Goal: Task Accomplishment & Management: Complete application form

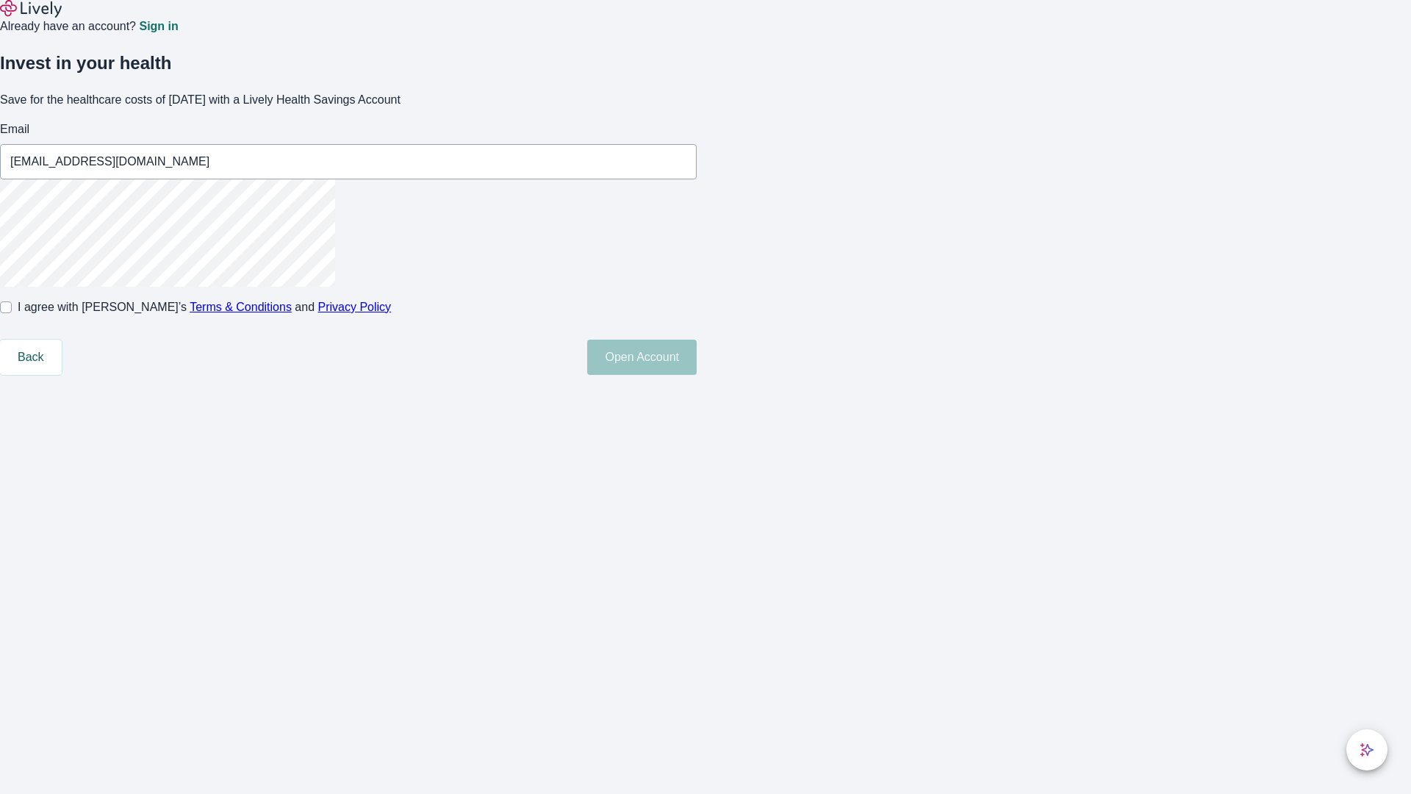
click at [12, 313] on input "I agree with Lively’s Terms & Conditions and Privacy Policy" at bounding box center [6, 307] width 12 height 12
checkbox input "true"
click at [697, 375] on button "Open Account" at bounding box center [642, 357] width 110 height 35
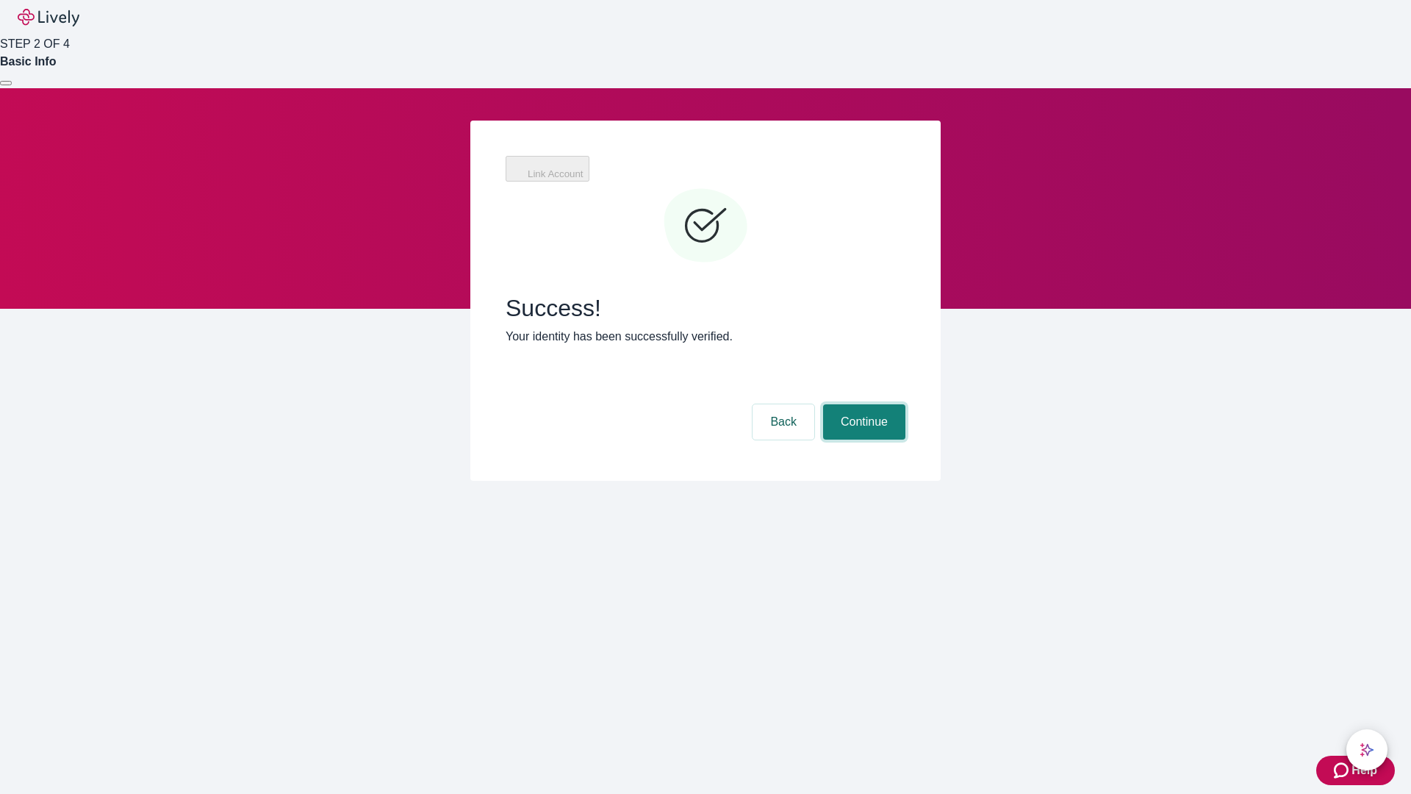
click at [862, 404] on button "Continue" at bounding box center [864, 421] width 82 height 35
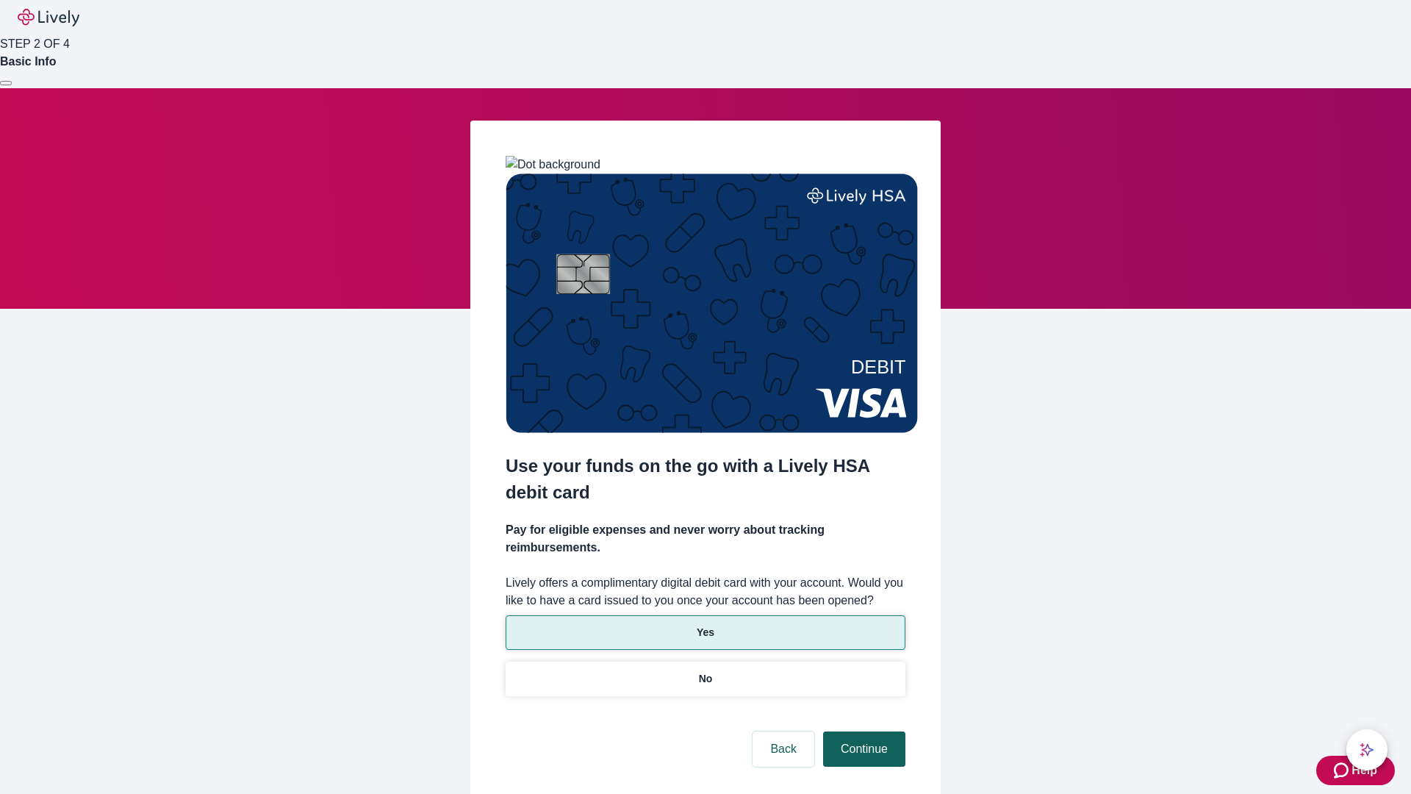
click at [705, 625] on p "Yes" at bounding box center [706, 632] width 18 height 15
click at [862, 731] on button "Continue" at bounding box center [864, 748] width 82 height 35
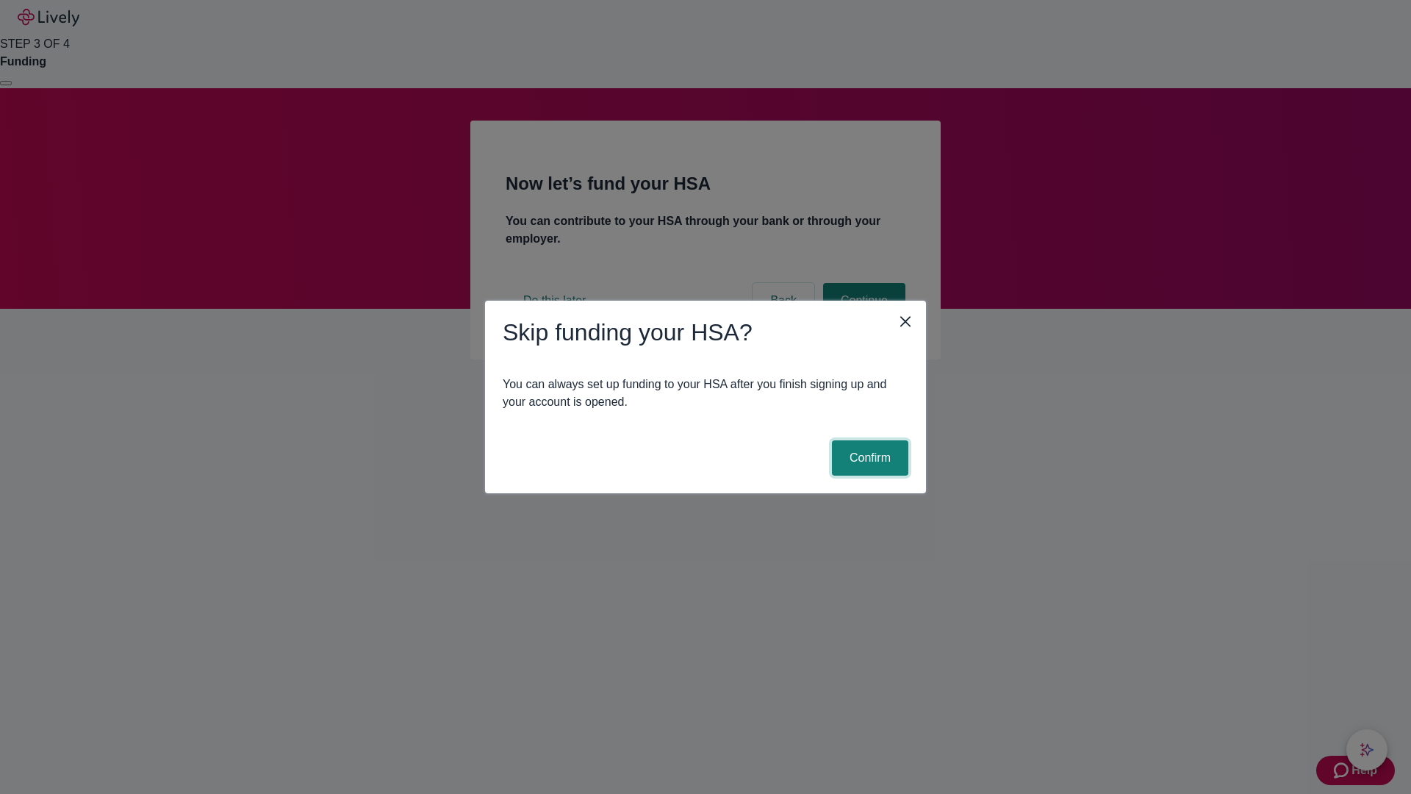
click at [868, 458] on button "Confirm" at bounding box center [870, 457] width 76 height 35
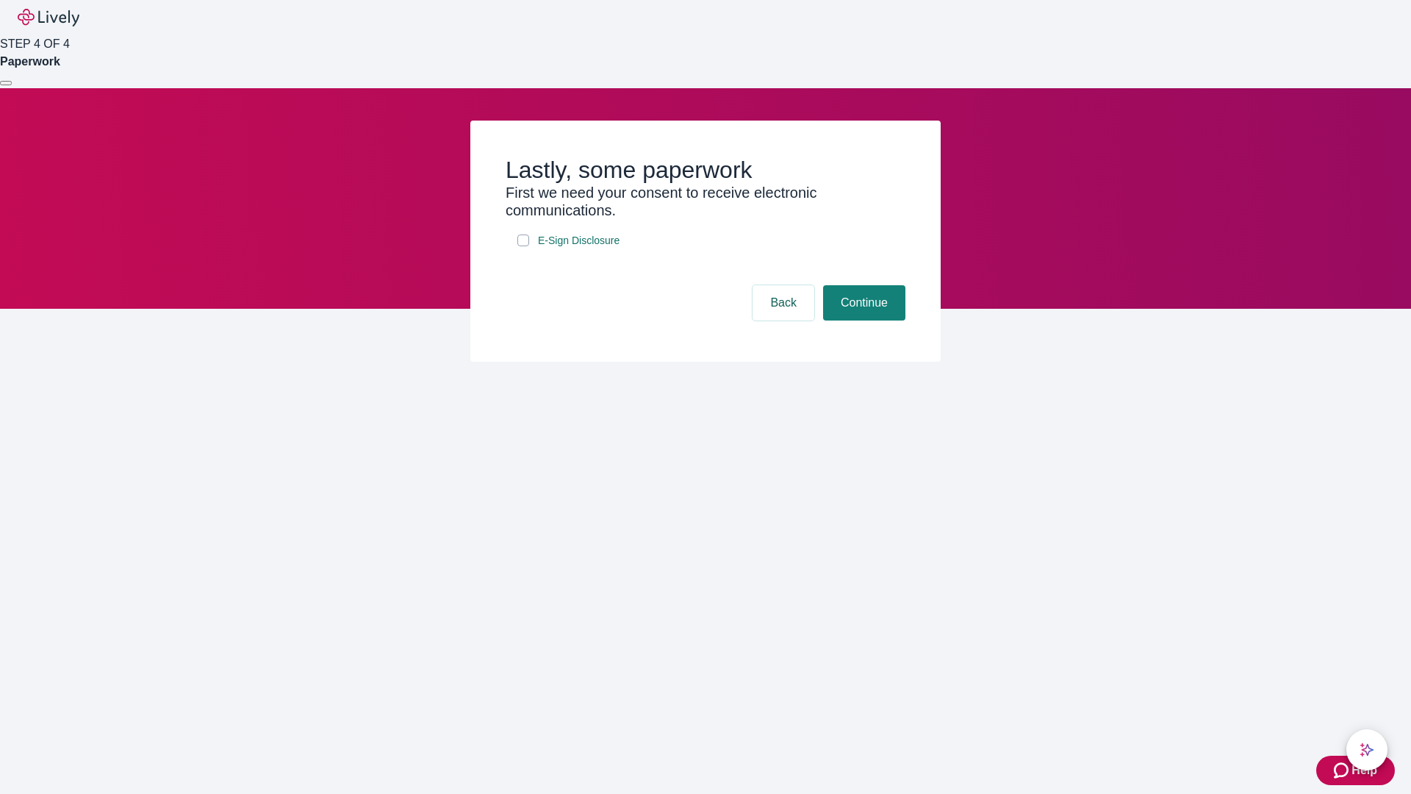
click at [523, 246] on input "E-Sign Disclosure" at bounding box center [524, 240] width 12 height 12
checkbox input "true"
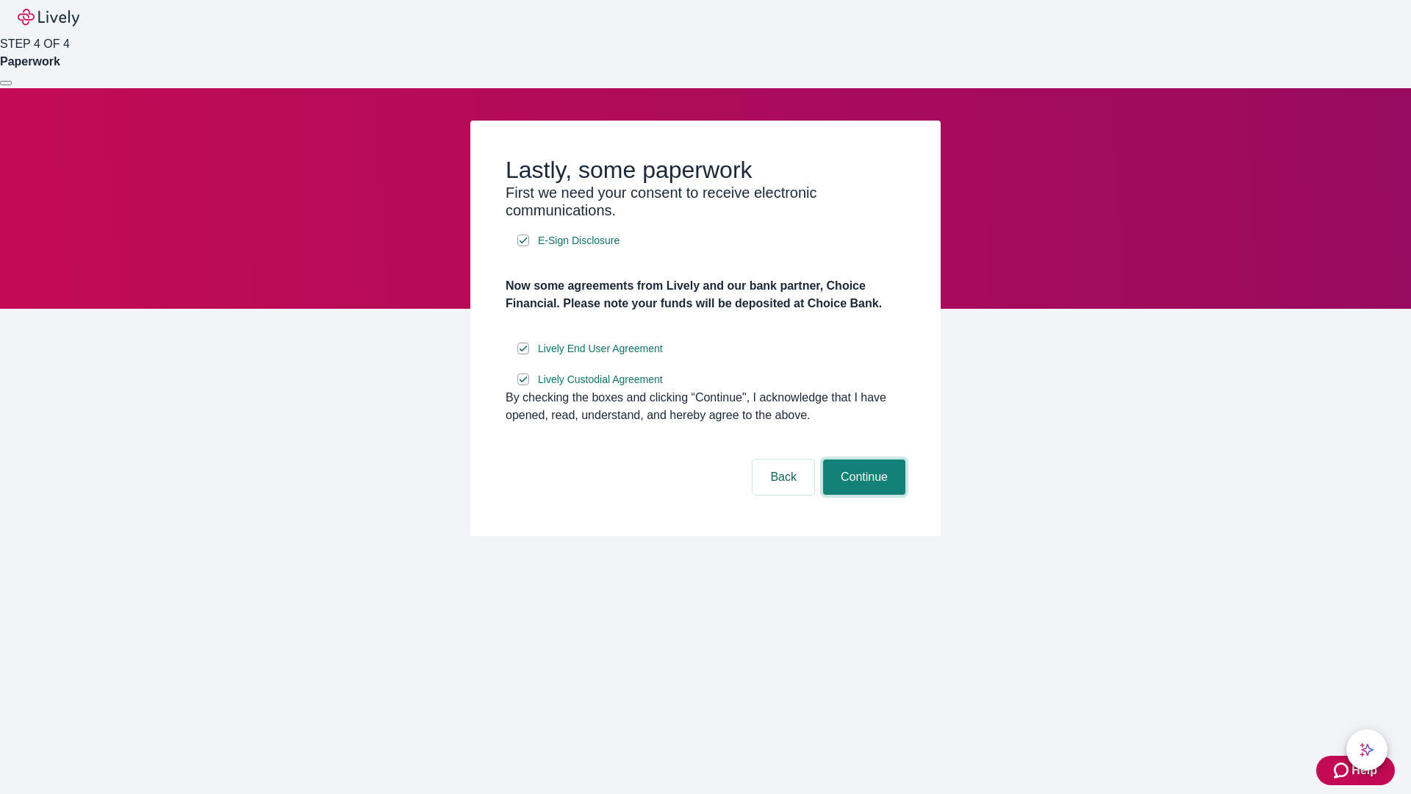
click at [862, 495] on button "Continue" at bounding box center [864, 476] width 82 height 35
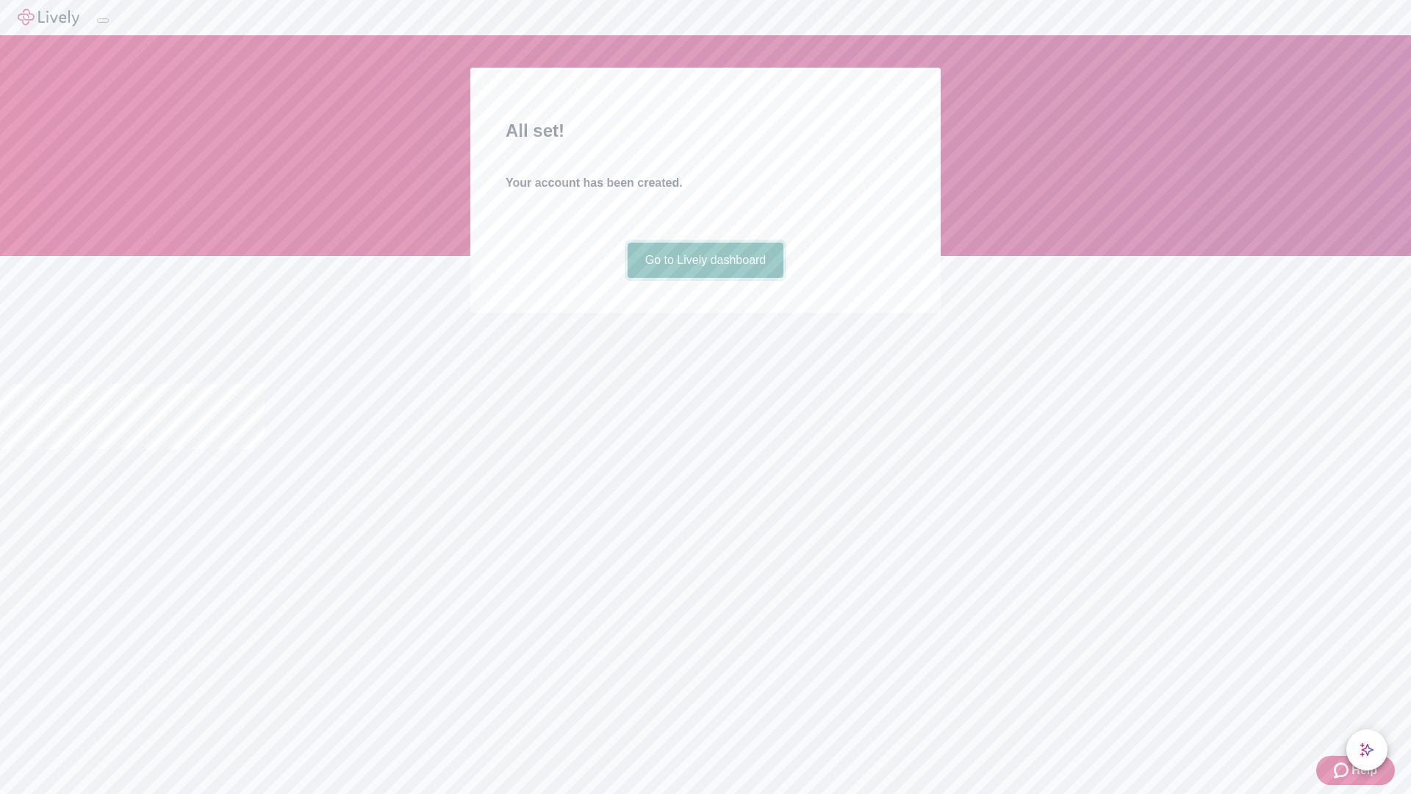
click at [705, 278] on link "Go to Lively dashboard" at bounding box center [706, 260] width 157 height 35
